Goal: Task Accomplishment & Management: Use online tool/utility

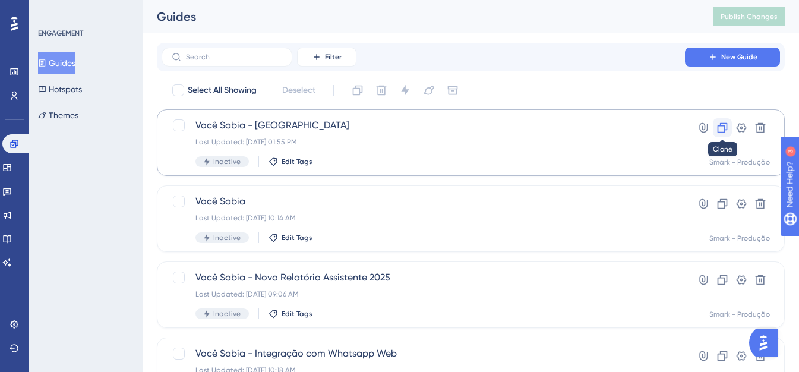
click at [720, 130] on icon at bounding box center [723, 128] width 12 height 12
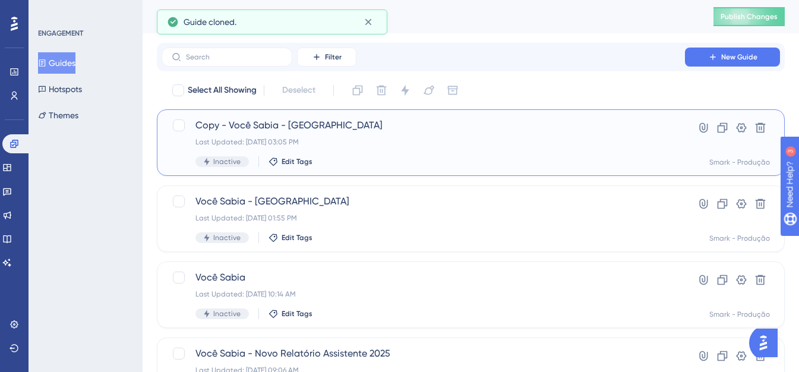
click at [258, 124] on span "Copy - Você Sabia - [GEOGRAPHIC_DATA]" at bounding box center [423, 125] width 456 height 14
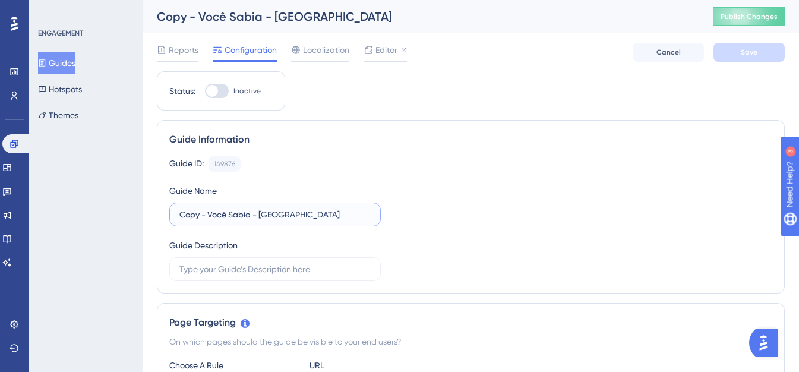
click at [210, 213] on input "Copy - Você Sabia - [GEOGRAPHIC_DATA]" at bounding box center [274, 214] width 191 height 13
click at [194, 21] on div "Copy - Você Sabia - [GEOGRAPHIC_DATA]" at bounding box center [420, 16] width 527 height 17
click at [207, 212] on input "Copy - Você Sabia - [GEOGRAPHIC_DATA]" at bounding box center [274, 214] width 191 height 13
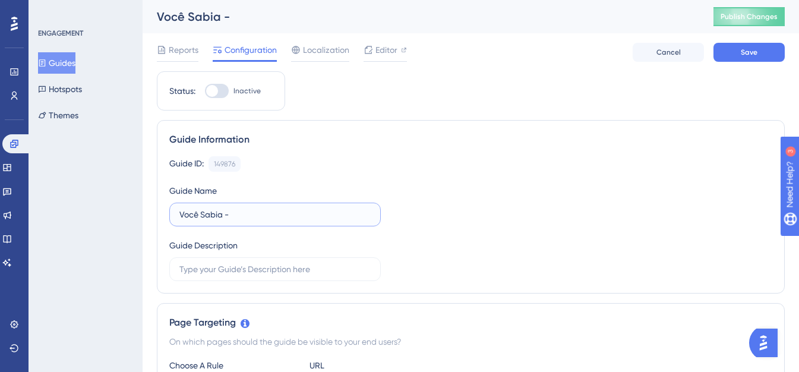
paste input "Smark BI"
type input "Você Sabia - Smark BI"
click at [759, 52] on button "Save" at bounding box center [749, 52] width 71 height 19
click at [386, 50] on span "Editor" at bounding box center [387, 50] width 22 height 14
